Goal: Transaction & Acquisition: Purchase product/service

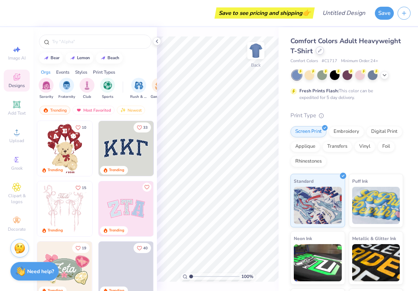
click at [317, 50] on div at bounding box center [320, 50] width 8 height 8
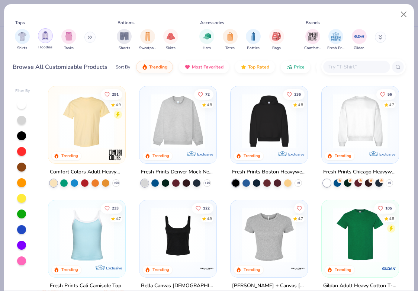
click at [46, 38] on img "filter for Hoodies" at bounding box center [45, 35] width 8 height 9
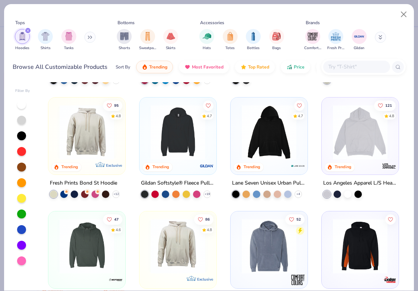
scroll to position [165, 0]
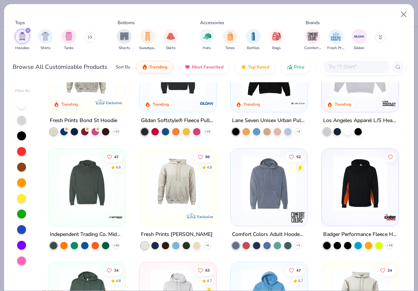
click at [350, 48] on div "Comfort Colors Fresh Prints Gildan" at bounding box center [350, 40] width 94 height 28
click at [350, 66] on input "text" at bounding box center [355, 66] width 57 height 9
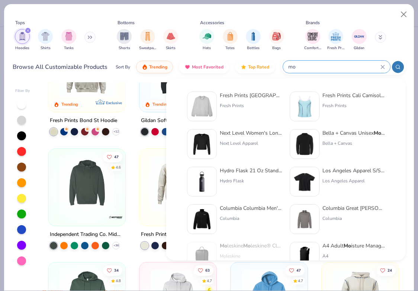
type input "mo"
click at [244, 99] on div "Fresh Prints Denver Mo ck Neck Heavyweight Sweatshirt" at bounding box center [251, 95] width 62 height 8
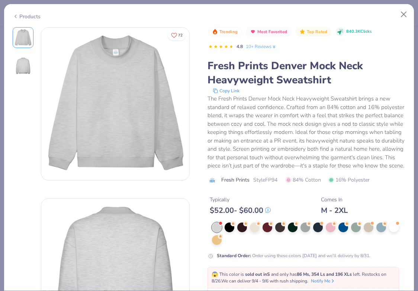
click at [331, 208] on div "M - 2XL" at bounding box center [334, 210] width 27 height 9
click at [335, 226] on div at bounding box center [331, 227] width 10 height 10
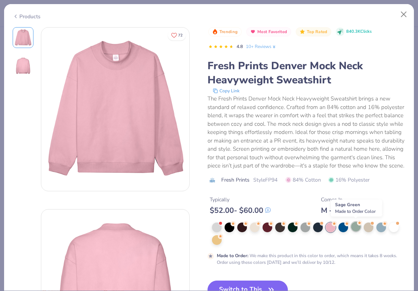
click at [351, 226] on div at bounding box center [356, 227] width 10 height 10
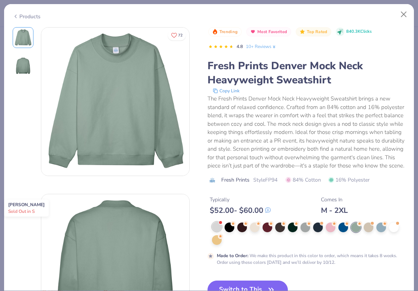
click at [213, 228] on div at bounding box center [217, 227] width 10 height 10
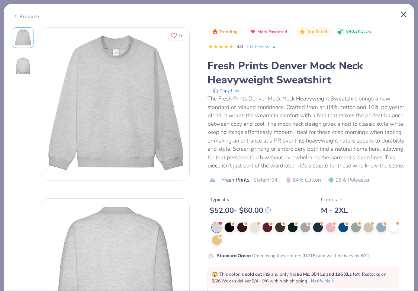
click at [399, 12] on button "Close" at bounding box center [404, 14] width 14 height 14
